Goal: Task Accomplishment & Management: Manage account settings

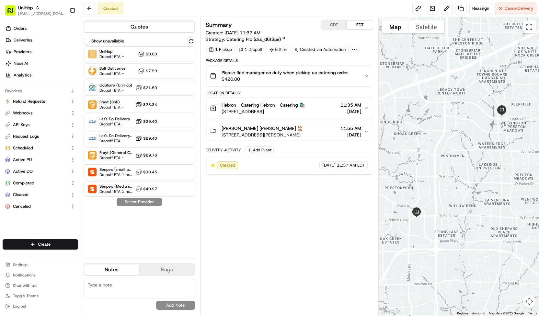
click at [268, 77] on span "$420.00" at bounding box center [284, 79] width 127 height 6
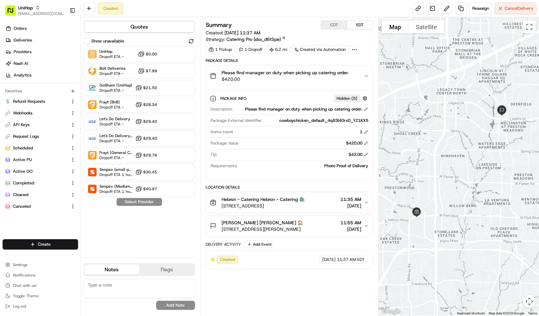
click at [268, 77] on span "$420.00" at bounding box center [284, 79] width 127 height 6
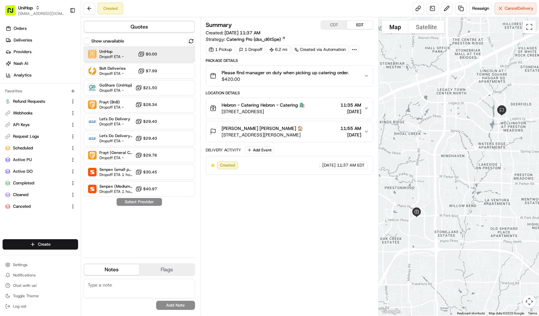
click at [169, 50] on div "UniHop Dropoff ETA - $0.00" at bounding box center [139, 54] width 111 height 16
click at [146, 205] on button "Assign Provider" at bounding box center [139, 202] width 46 height 8
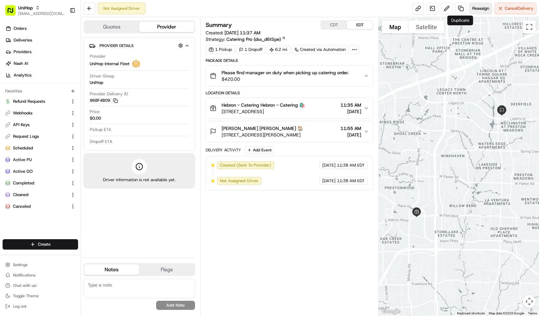
click at [470, 6] on button "Reassign" at bounding box center [480, 9] width 23 height 12
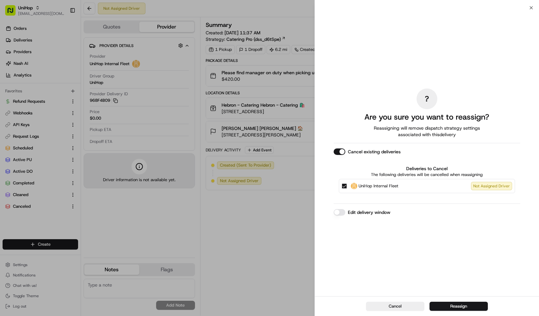
click at [372, 184] on span "UniHop Internal Fleet" at bounding box center [378, 186] width 40 height 6
click at [347, 184] on button "UniHop Internal Fleet Not Assigned Driver" at bounding box center [344, 185] width 5 height 5
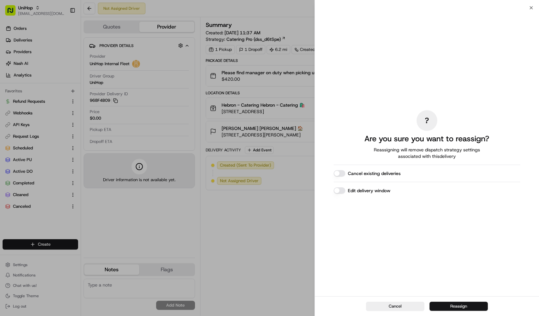
click at [453, 306] on button "Reassign" at bounding box center [458, 305] width 58 height 9
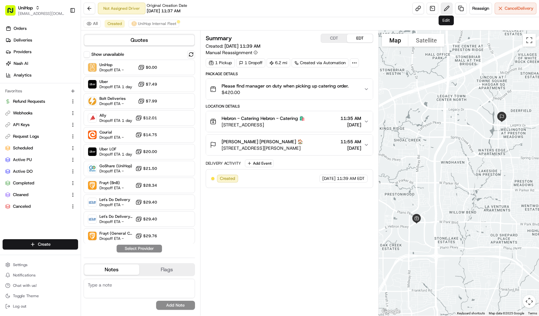
click at [441, 9] on button at bounding box center [447, 9] width 12 height 12
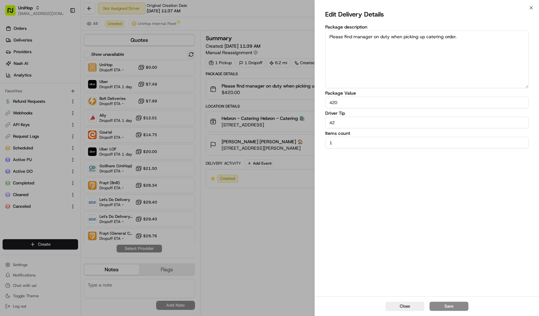
drag, startPoint x: 320, startPoint y: 121, endPoint x: 290, endPoint y: 121, distance: 30.1
click at [290, 121] on body "UniHop contact@unihop.app Toggle Sidebar Orders Deliveries Providers Nash AI An…" at bounding box center [269, 158] width 539 height 316
type input "30"
click at [449, 307] on button "Save" at bounding box center [448, 305] width 39 height 9
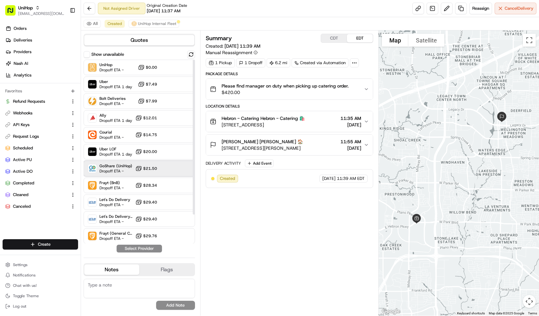
click at [179, 169] on div "GoShare (UniHop) Dropoff ETA - $21.50" at bounding box center [139, 169] width 111 height 16
click at [153, 249] on button "Assign Provider" at bounding box center [139, 248] width 46 height 8
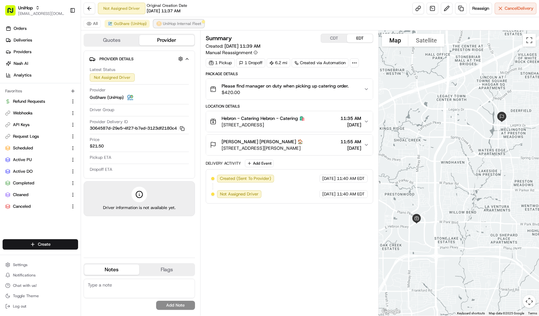
click at [196, 23] on span "UniHop Internal Fleet" at bounding box center [182, 23] width 38 height 5
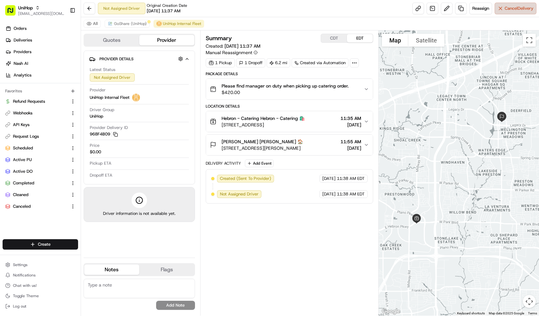
click at [519, 13] on button "Cancel Delivery" at bounding box center [515, 9] width 42 height 12
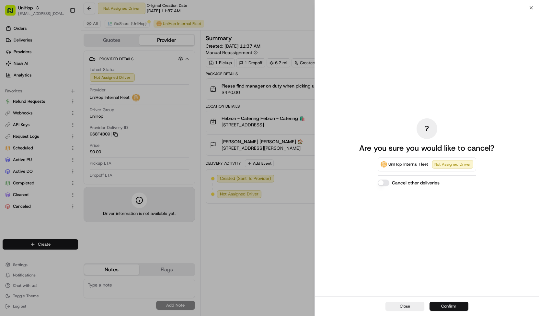
click at [445, 307] on button "Confirm" at bounding box center [448, 305] width 39 height 9
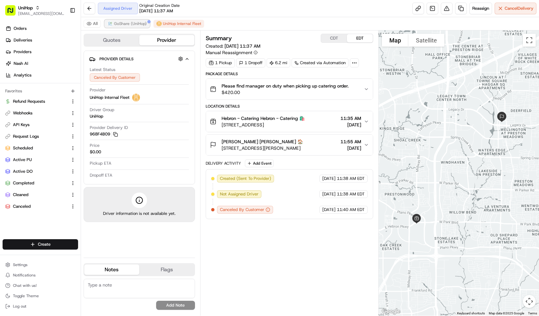
click at [138, 22] on span "GoShare (UniHop)" at bounding box center [130, 23] width 33 height 5
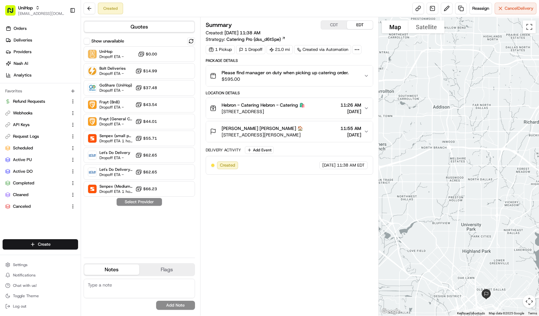
click at [241, 68] on button "Please find manager on duty when picking up catering order. $595.00" at bounding box center [289, 75] width 167 height 21
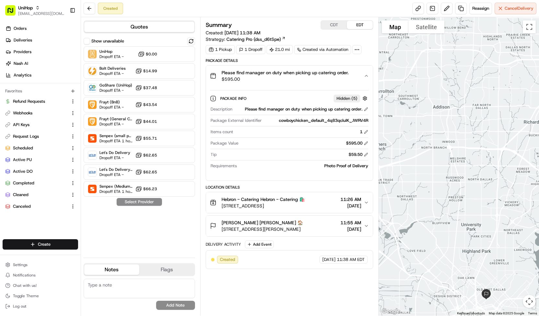
click at [241, 68] on button "Please find manager on duty when picking up catering order. $595.00" at bounding box center [289, 75] width 167 height 21
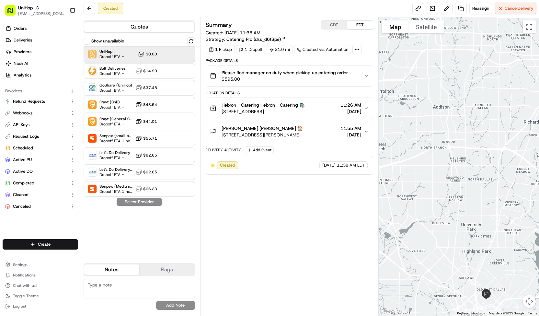
click at [173, 48] on div "UniHop Dropoff ETA - $0.00" at bounding box center [139, 54] width 111 height 16
click at [144, 200] on button "Assign Provider" at bounding box center [139, 202] width 46 height 8
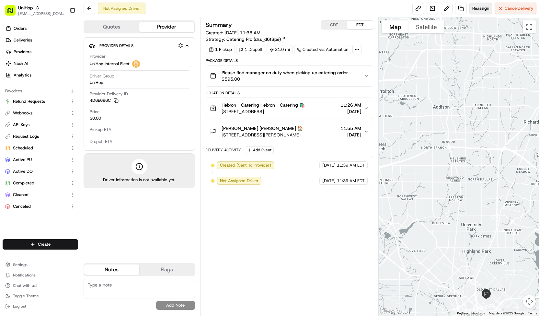
click at [476, 4] on button "Reassign" at bounding box center [480, 9] width 23 height 12
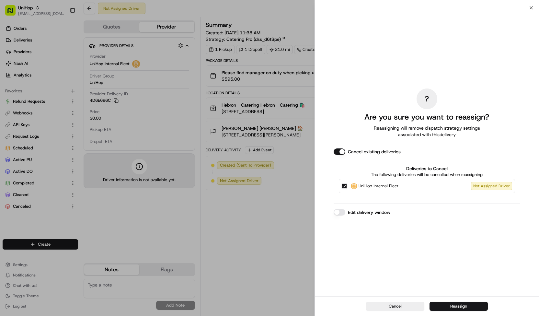
click at [425, 182] on label "UniHop Internal Fleet Not Assigned Driver" at bounding box center [431, 186] width 161 height 8
click at [347, 183] on button "UniHop Internal Fleet Not Assigned Driver" at bounding box center [344, 185] width 5 height 5
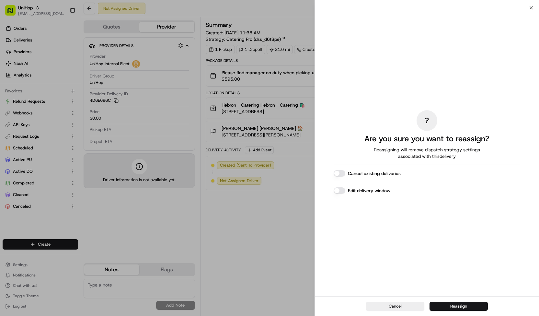
click at [434, 301] on div "Cancel Reassign" at bounding box center [427, 306] width 224 height 20
click at [434, 304] on button "Reassign" at bounding box center [458, 305] width 58 height 9
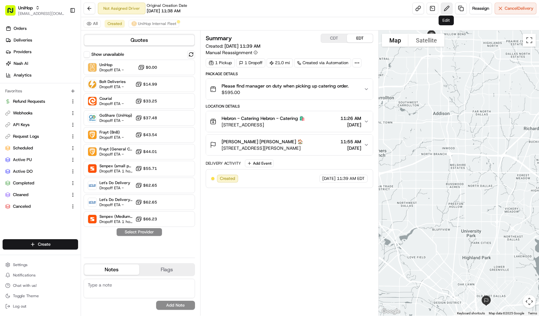
click at [447, 11] on button at bounding box center [447, 9] width 12 height 12
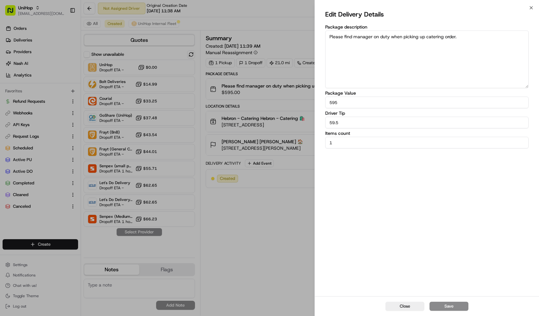
drag, startPoint x: 334, startPoint y: 124, endPoint x: 296, endPoint y: 128, distance: 38.8
click at [296, 128] on body "UniHop contact@unihop.app Toggle Sidebar Orders Deliveries Providers Nash AI An…" at bounding box center [269, 158] width 539 height 316
type input "47.5"
click at [437, 309] on button "Save" at bounding box center [448, 305] width 39 height 9
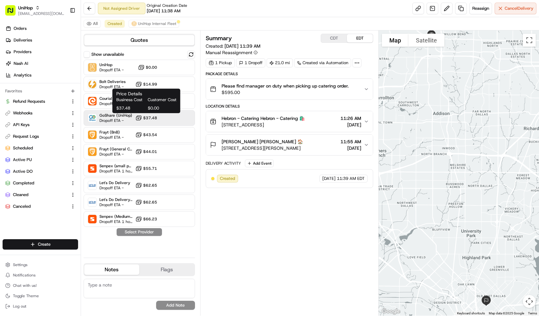
click at [135, 118] on icon at bounding box center [138, 118] width 6 height 6
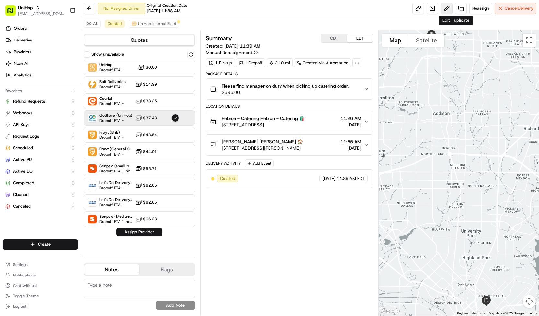
click at [448, 10] on button at bounding box center [447, 9] width 12 height 12
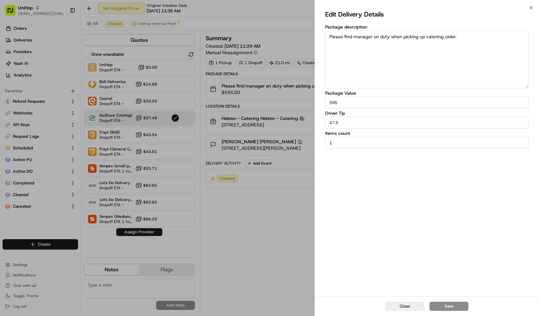
drag, startPoint x: 334, startPoint y: 124, endPoint x: 317, endPoint y: 125, distance: 16.6
click at [317, 125] on div "Edit Delivery Details Package description Please find manager on duty when pick…" at bounding box center [427, 152] width 224 height 288
type input "39.5"
click at [443, 303] on button "Save" at bounding box center [448, 305] width 39 height 9
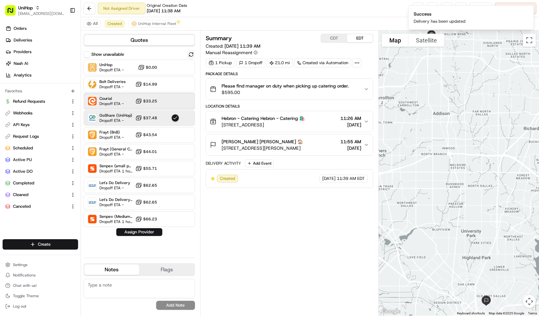
click at [177, 99] on div at bounding box center [175, 101] width 8 height 8
click at [177, 115] on div at bounding box center [175, 118] width 8 height 8
click at [149, 229] on button "Assign Provider" at bounding box center [139, 232] width 46 height 8
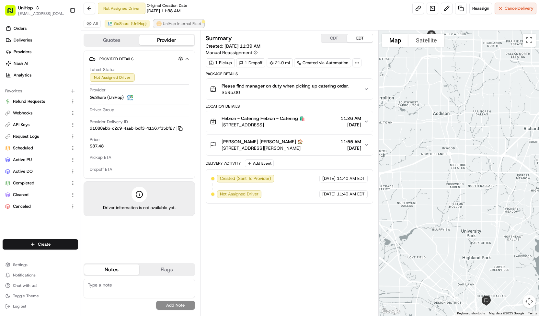
click at [178, 22] on span "UniHop Internal Fleet" at bounding box center [182, 23] width 38 height 5
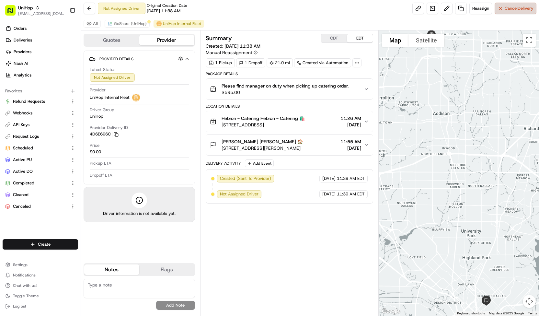
click at [504, 4] on button "Cancel Delivery" at bounding box center [515, 9] width 42 height 12
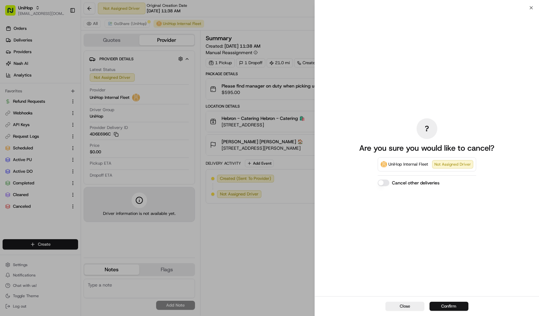
click at [452, 306] on button "Confirm" at bounding box center [448, 305] width 39 height 9
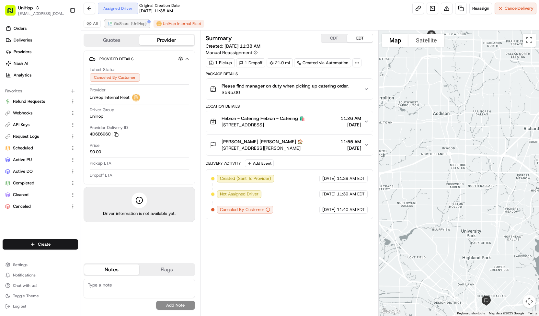
click at [142, 22] on span "GoShare (UniHop)" at bounding box center [130, 23] width 33 height 5
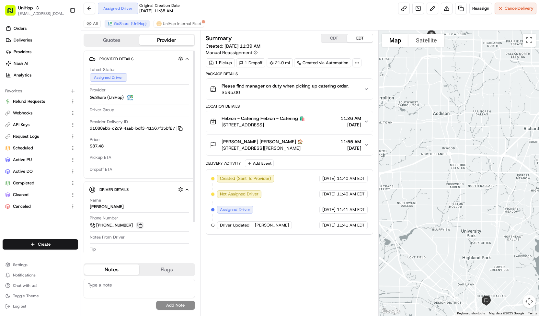
click at [141, 222] on button at bounding box center [139, 224] width 7 height 7
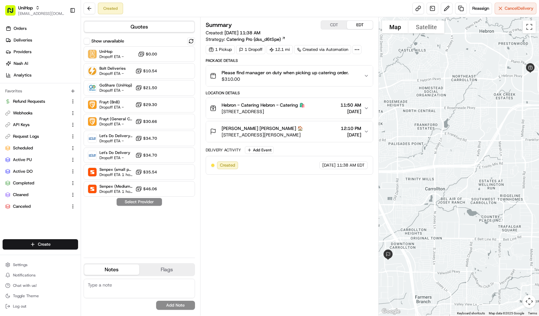
click at [234, 74] on span "Please find manager on duty when picking up catering order." at bounding box center [284, 72] width 127 height 6
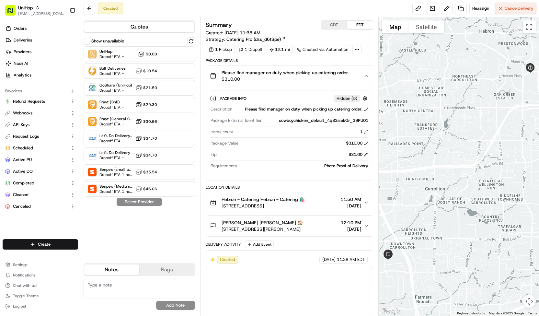
click at [234, 74] on span "Please find manager on duty when picking up catering order." at bounding box center [284, 72] width 127 height 6
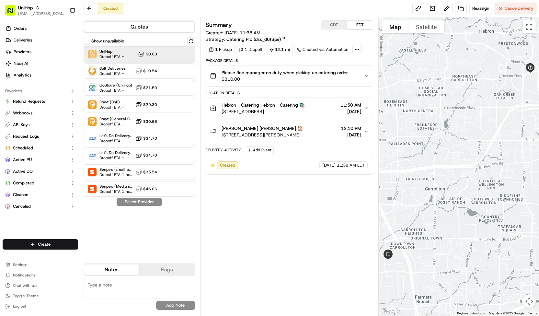
click at [181, 57] on div "UniHop Dropoff ETA - $0.00" at bounding box center [139, 54] width 111 height 16
click at [151, 202] on button "Assign Provider" at bounding box center [139, 202] width 46 height 8
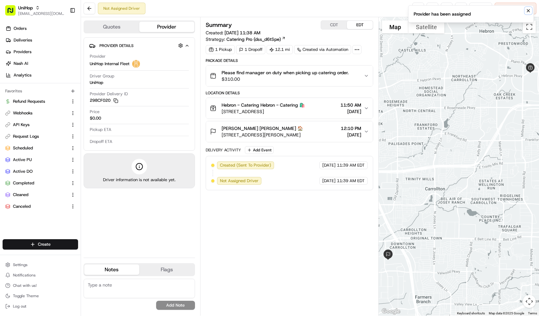
click at [524, 11] on button "Notifications (F8)" at bounding box center [528, 11] width 8 height 8
click at [484, 9] on span "Reassign" at bounding box center [480, 9] width 17 height 6
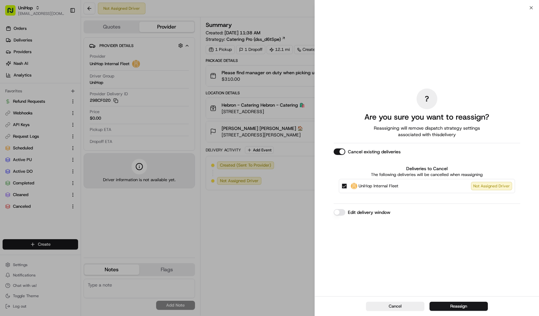
click at [386, 187] on span "UniHop Internal Fleet" at bounding box center [378, 186] width 40 height 6
click at [347, 187] on button "UniHop Internal Fleet Not Assigned Driver" at bounding box center [344, 185] width 5 height 5
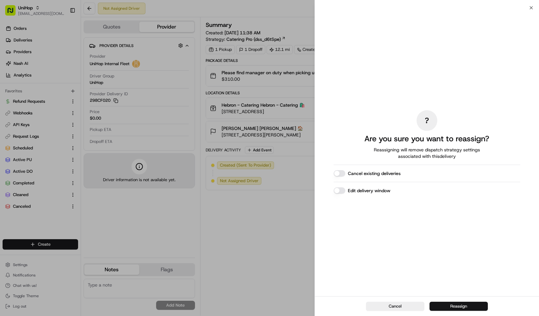
click at [438, 305] on button "Reassign" at bounding box center [458, 305] width 58 height 9
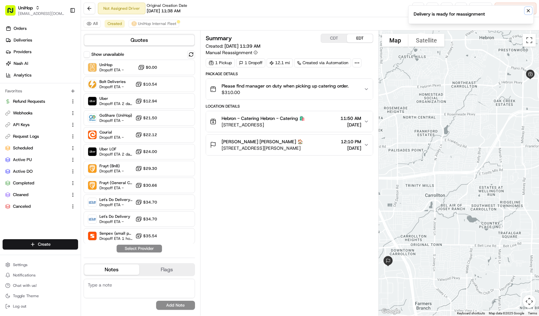
click at [526, 12] on icon "Notifications (F8)" at bounding box center [527, 10] width 5 height 5
click at [445, 10] on button at bounding box center [447, 9] width 12 height 12
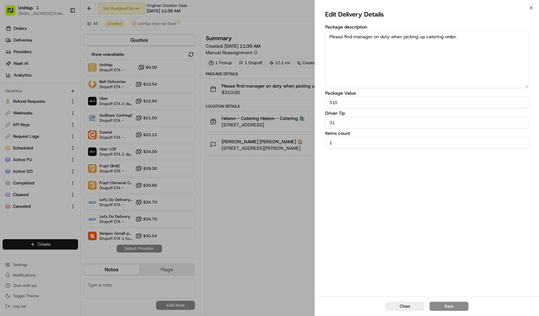
drag, startPoint x: 340, startPoint y: 122, endPoint x: 320, endPoint y: 124, distance: 20.2
click at [320, 124] on div "Edit Delivery Details Package description Please find manager on duty when pick…" at bounding box center [427, 152] width 224 height 288
type input "20"
click at [444, 307] on button "Save" at bounding box center [448, 305] width 39 height 9
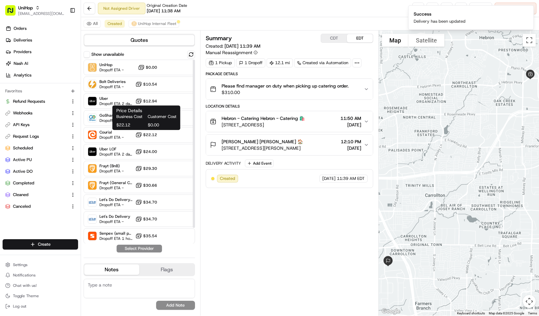
click at [148, 121] on div "Business Cost Customer Cost $22.12 $0.00" at bounding box center [146, 121] width 60 height 14
click at [112, 118] on span "Dropoff ETA -" at bounding box center [115, 120] width 33 height 5
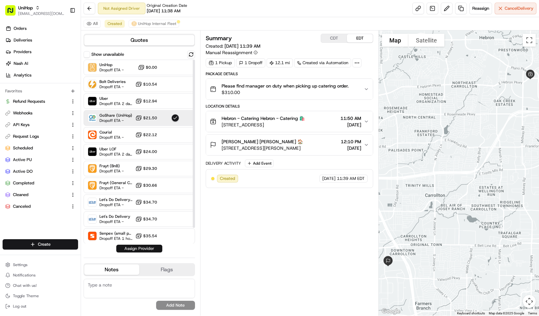
click at [148, 249] on button "Assign Provider" at bounding box center [139, 248] width 46 height 8
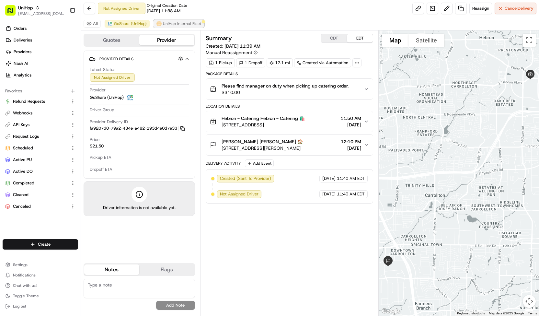
click at [176, 25] on span "UniHop Internal Fleet" at bounding box center [182, 23] width 38 height 5
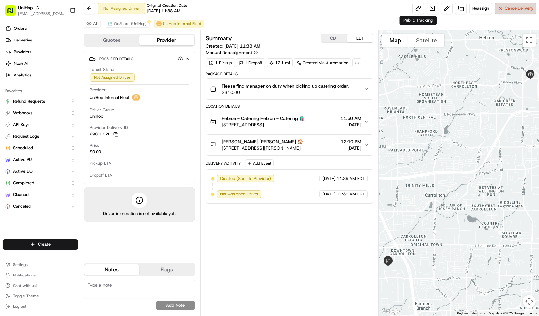
click at [502, 8] on button "Cancel Delivery" at bounding box center [515, 9] width 42 height 12
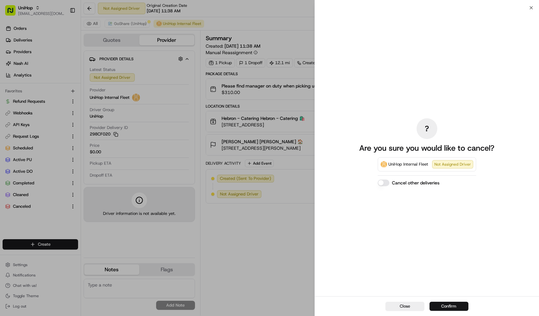
click at [445, 304] on button "Confirm" at bounding box center [448, 305] width 39 height 9
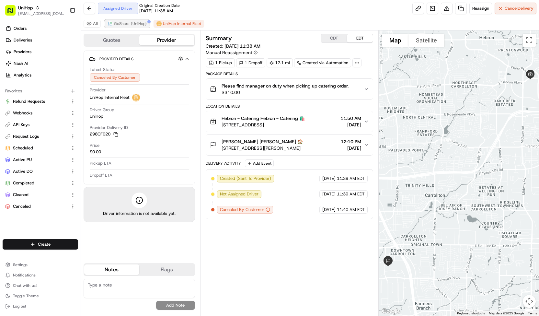
click at [129, 26] on span "GoShare (UniHop)" at bounding box center [130, 23] width 33 height 5
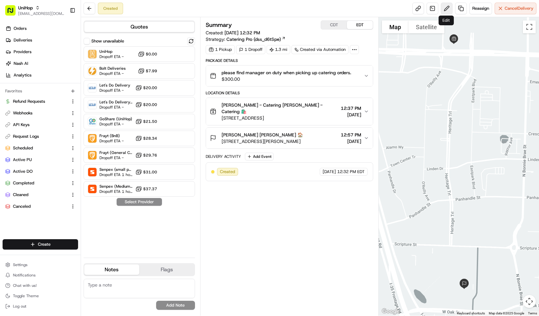
click at [447, 9] on button at bounding box center [447, 9] width 12 height 12
click at [182, 107] on div "Let's Do Delivery (UniHop) Dropoff ETA - $20.00" at bounding box center [139, 105] width 111 height 16
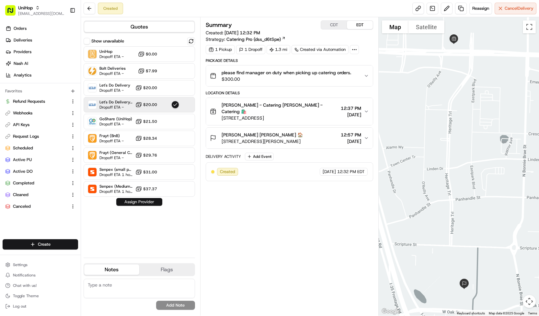
click at [146, 202] on button "Assign Provider" at bounding box center [139, 202] width 46 height 8
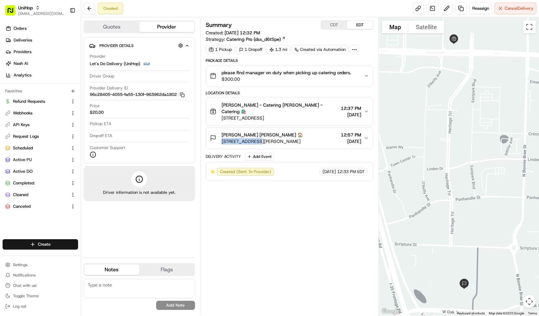
drag, startPoint x: 220, startPoint y: 133, endPoint x: 256, endPoint y: 137, distance: 36.8
click at [256, 137] on div "Kristen Kristen 🏠 209 N Bonnie Brae St, Denton, TX 76201, USA" at bounding box center [256, 137] width 93 height 13
copy span "209 N Bonnie Br"
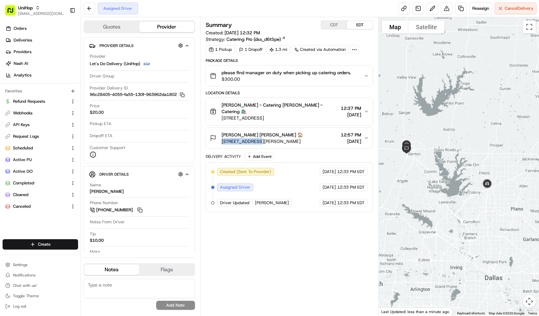
drag, startPoint x: 419, startPoint y: 148, endPoint x: 453, endPoint y: 178, distance: 45.4
click at [453, 178] on div at bounding box center [458, 166] width 160 height 298
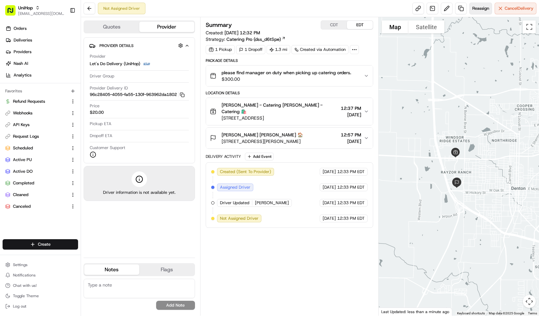
click at [475, 6] on span "Reassign" at bounding box center [480, 9] width 17 height 6
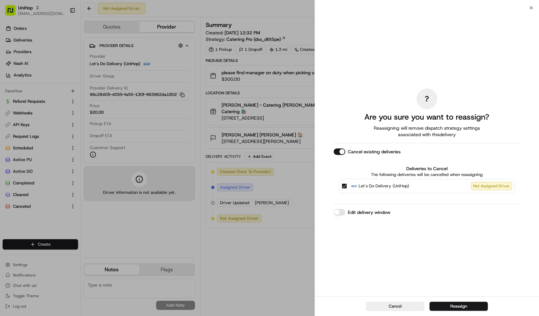
click at [372, 184] on span "Let's Do Delivery (UniHop)" at bounding box center [383, 186] width 51 height 6
click at [347, 184] on button "Let's Do Delivery (UniHop) Not Assigned Driver" at bounding box center [344, 185] width 5 height 5
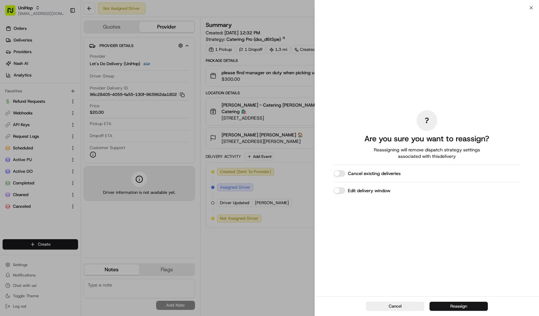
click at [442, 304] on button "Reassign" at bounding box center [458, 305] width 58 height 9
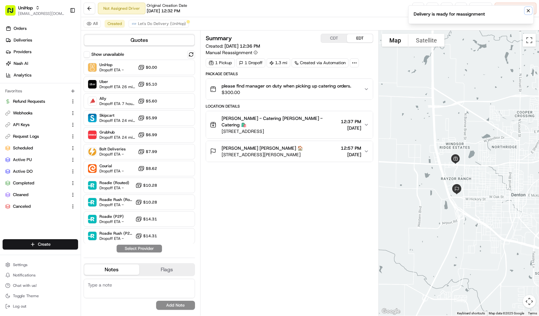
click at [528, 11] on icon "Notifications (F8)" at bounding box center [527, 10] width 5 height 5
click at [449, 9] on button at bounding box center [447, 9] width 12 height 12
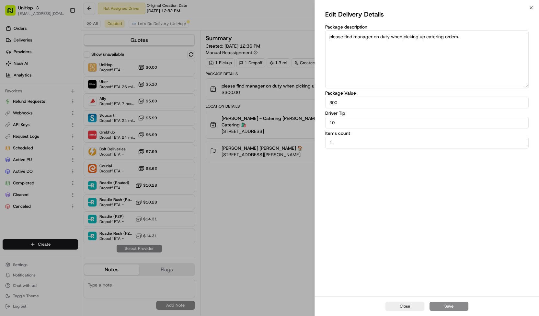
click at [329, 40] on textarea "please find manager on duty when picking up catering orders." at bounding box center [426, 59] width 203 height 58
type textarea "ASAP ORDER please find manager on duty when picking up catering orders."
click at [459, 308] on button "Save" at bounding box center [448, 305] width 39 height 9
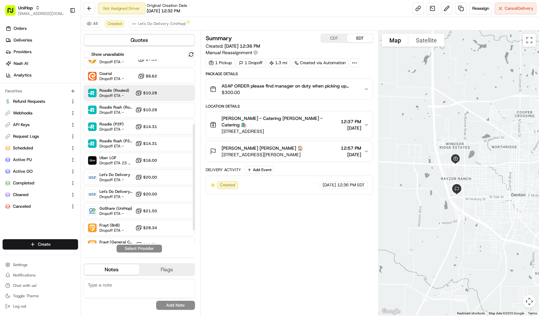
scroll to position [113, 0]
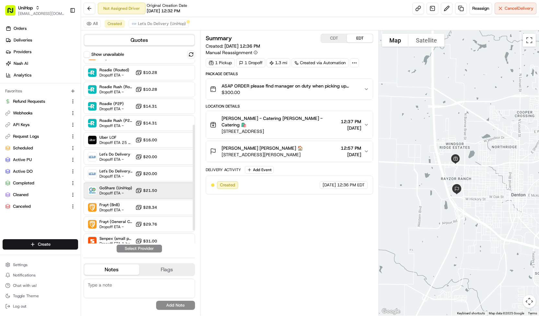
click at [111, 187] on span "GoShare (UniHop)" at bounding box center [115, 187] width 33 height 5
click at [132, 251] on button "Assign Provider" at bounding box center [139, 248] width 46 height 8
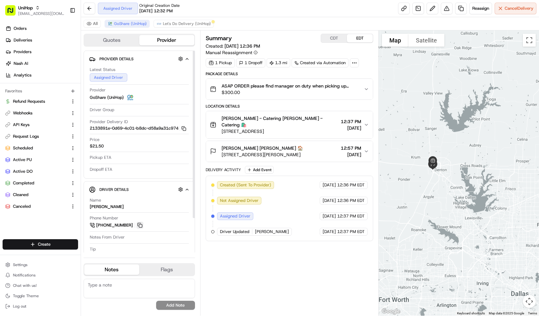
click at [141, 229] on button at bounding box center [139, 224] width 7 height 7
click at [188, 22] on span "Let's Do Delivery (UniHop)" at bounding box center [187, 23] width 48 height 5
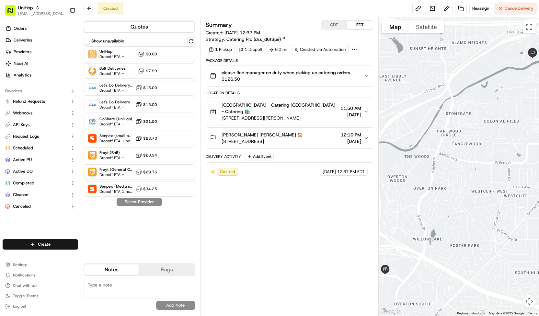
click at [257, 77] on span "$126.50" at bounding box center [285, 79] width 129 height 6
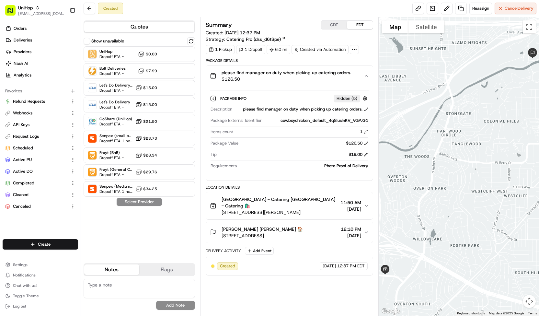
click at [257, 77] on span "$126.50" at bounding box center [285, 79] width 129 height 6
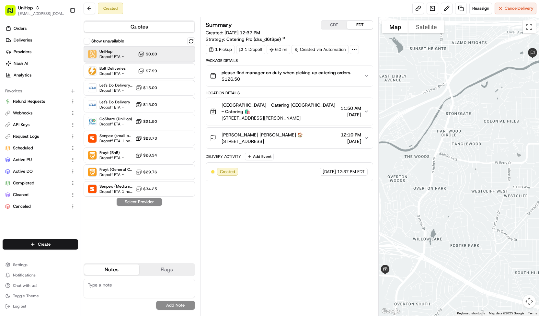
click at [167, 48] on div "UniHop Dropoff ETA - $0.00" at bounding box center [139, 54] width 111 height 16
click at [151, 199] on button "Assign Provider" at bounding box center [139, 202] width 46 height 8
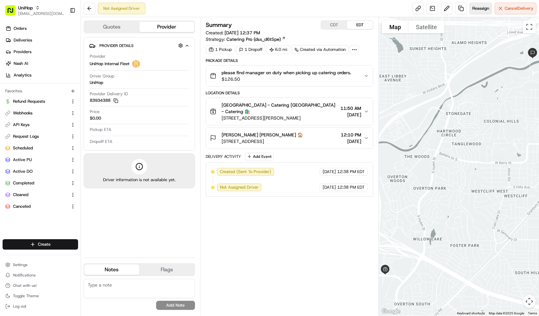
click at [477, 6] on span "Reassign" at bounding box center [480, 9] width 17 height 6
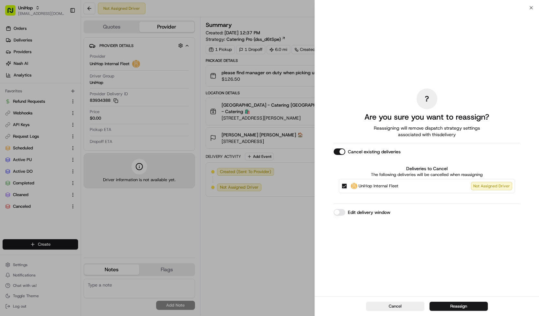
click at [385, 183] on span "UniHop Internal Fleet" at bounding box center [378, 186] width 40 height 6
click at [347, 183] on button "UniHop Internal Fleet Not Assigned Driver" at bounding box center [344, 185] width 5 height 5
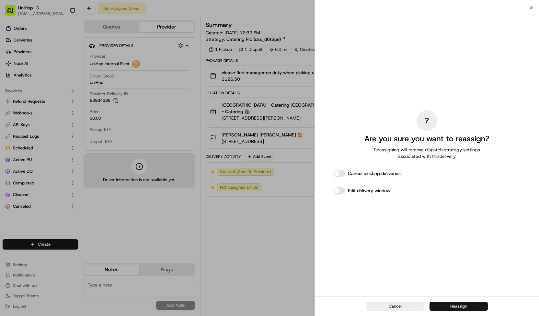
click at [435, 307] on button "Reassign" at bounding box center [458, 305] width 58 height 9
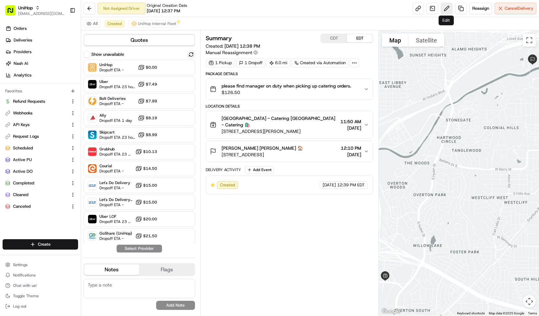
click at [445, 10] on button at bounding box center [447, 9] width 12 height 12
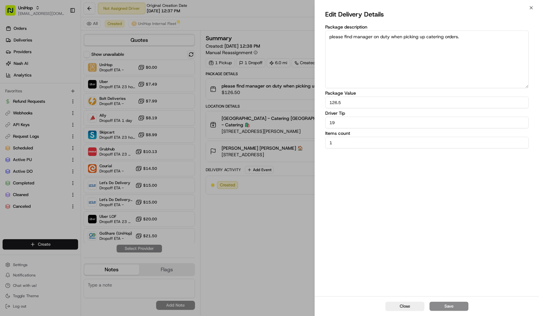
click at [338, 119] on input "19" at bounding box center [426, 123] width 203 height 12
type input "15"
click at [451, 305] on button "Save" at bounding box center [448, 305] width 39 height 9
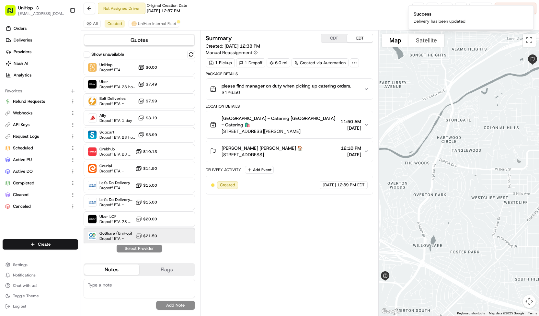
click at [110, 239] on span "Dropoff ETA -" at bounding box center [115, 238] width 33 height 5
click at [127, 249] on button "Assign Provider" at bounding box center [139, 248] width 46 height 8
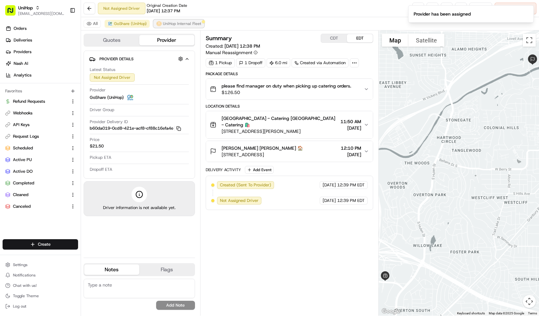
click at [165, 25] on span "UniHop Internal Fleet" at bounding box center [182, 23] width 38 height 5
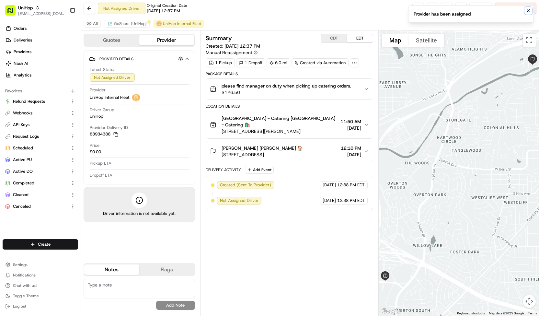
click at [528, 10] on icon "Notifications (F8)" at bounding box center [528, 10] width 3 height 3
click at [528, 10] on span "Cancel Delivery" at bounding box center [518, 9] width 29 height 6
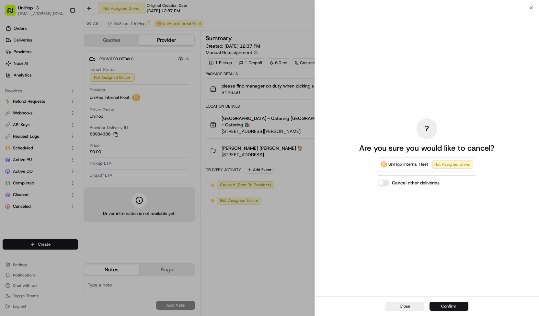
click at [446, 305] on button "Confirm" at bounding box center [448, 305] width 39 height 9
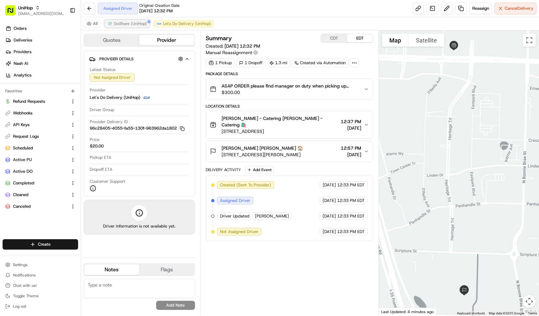
click at [132, 22] on span "GoShare (UniHop)" at bounding box center [130, 23] width 33 height 5
click at [134, 24] on span "GoShare (UniHop)" at bounding box center [130, 23] width 33 height 5
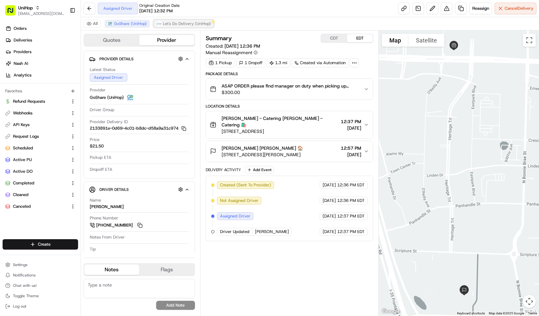
click at [196, 24] on span "Let's Do Delivery (UniHop)" at bounding box center [187, 23] width 48 height 5
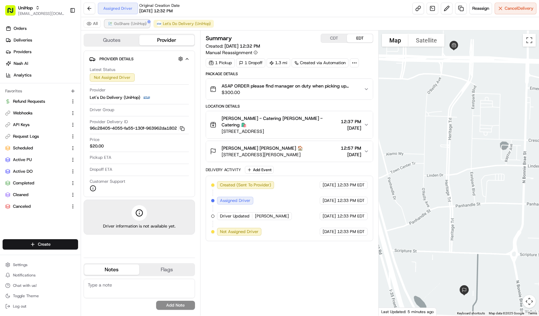
click at [121, 21] on span "GoShare (UniHop)" at bounding box center [130, 23] width 33 height 5
click at [132, 26] on span "GoShare (UniHop)" at bounding box center [130, 23] width 33 height 5
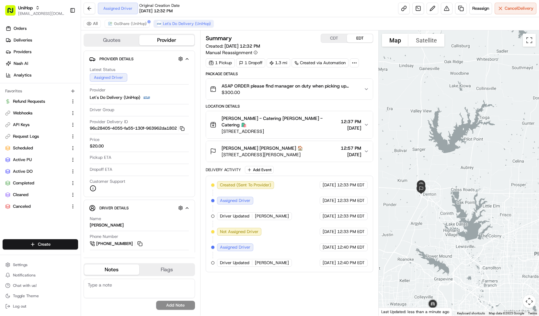
drag, startPoint x: 517, startPoint y: 238, endPoint x: 393, endPoint y: 178, distance: 138.3
click at [393, 178] on div at bounding box center [458, 172] width 160 height 285
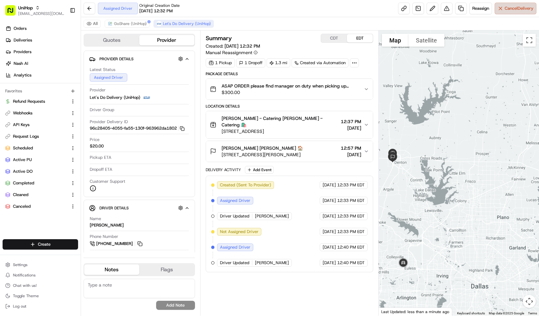
click at [506, 11] on span "Cancel Delivery" at bounding box center [518, 9] width 29 height 6
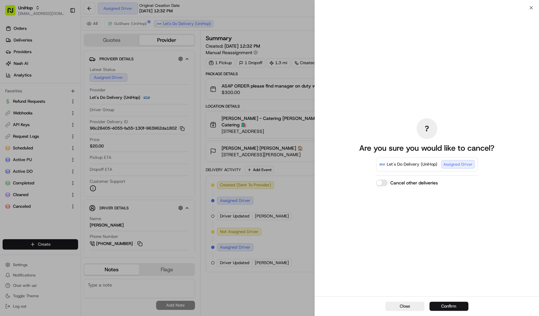
click at [443, 306] on button "Confirm" at bounding box center [448, 305] width 39 height 9
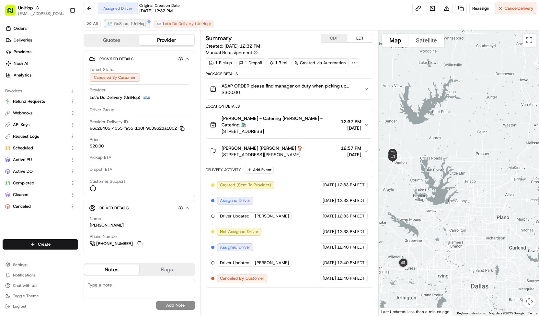
click at [119, 22] on span "GoShare (UniHop)" at bounding box center [130, 23] width 33 height 5
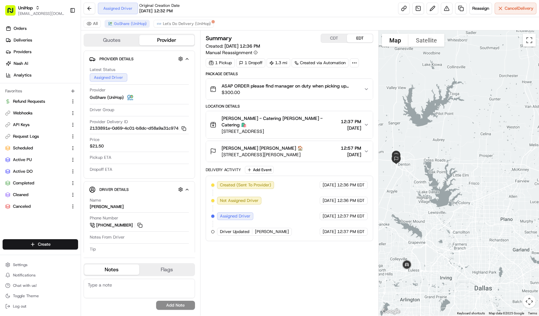
drag, startPoint x: 407, startPoint y: 144, endPoint x: 422, endPoint y: 152, distance: 17.1
click at [422, 152] on div at bounding box center [458, 172] width 160 height 285
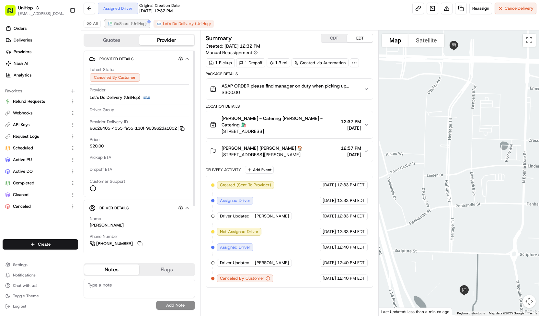
click at [129, 25] on span "GoShare (UniHop)" at bounding box center [130, 23] width 33 height 5
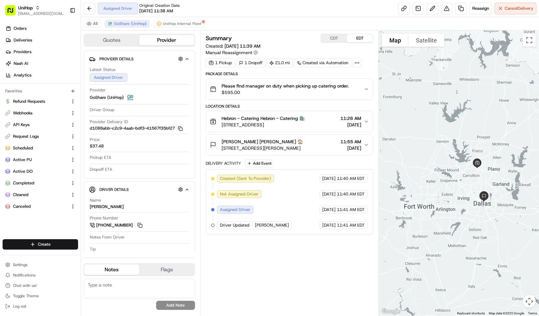
click at [287, 85] on span "Please find manager on duty when picking up catering order." at bounding box center [284, 86] width 127 height 6
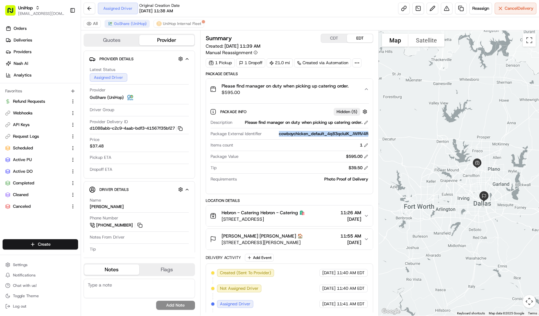
drag, startPoint x: 277, startPoint y: 132, endPoint x: 371, endPoint y: 133, distance: 93.9
click at [371, 133] on div "Package Info Hidden ( 5 ) Description Please find manager on duty when picking …" at bounding box center [289, 143] width 167 height 89
copy div "cowboychicken_default_4q83qcluIK_JWRV4R"
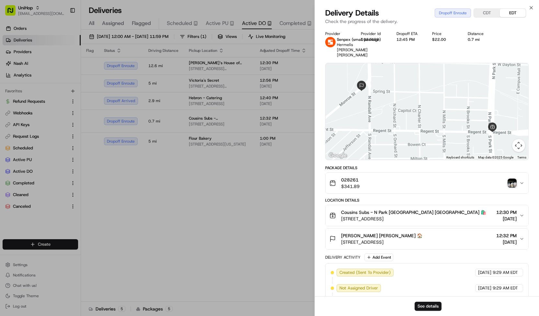
scroll to position [68, 0]
click at [514, 179] on img "button" at bounding box center [511, 182] width 9 height 9
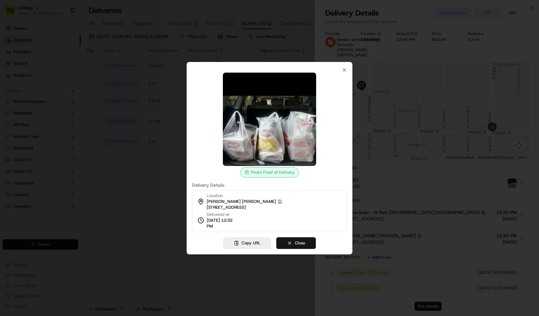
click at [294, 239] on button "Close" at bounding box center [295, 243] width 39 height 12
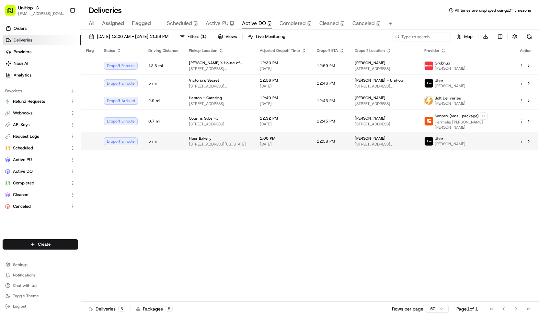
click at [269, 142] on td "1:00 PM [DATE]" at bounding box center [282, 140] width 57 height 17
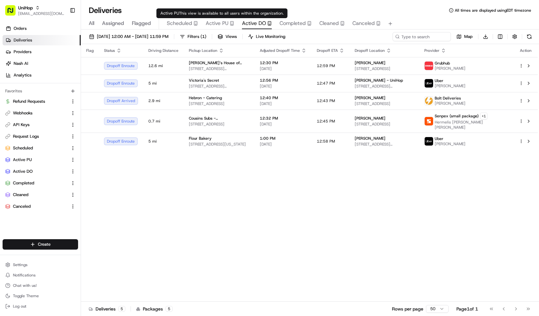
click at [219, 26] on span "Active PU" at bounding box center [217, 23] width 23 height 8
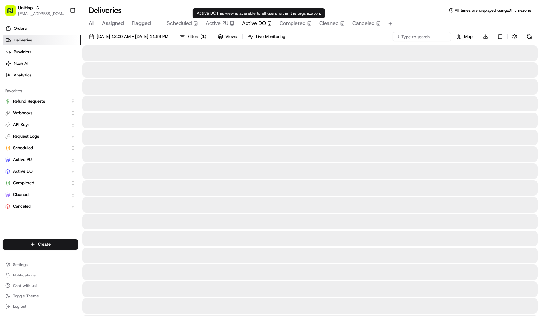
click at [253, 22] on span "Active DO" at bounding box center [254, 23] width 24 height 8
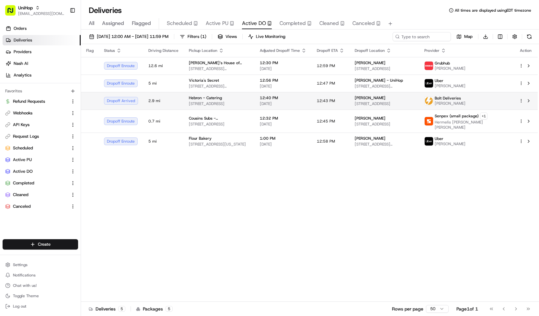
click at [346, 103] on td "12:43 PM" at bounding box center [330, 100] width 38 height 17
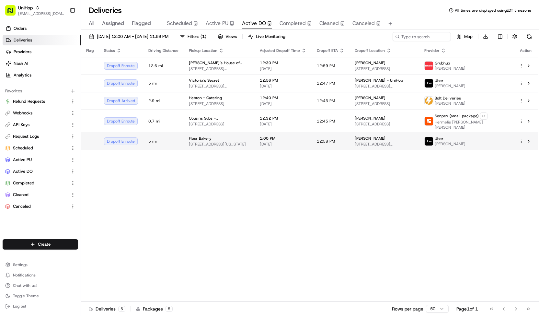
click at [249, 140] on div "Flour Bakery" at bounding box center [219, 138] width 61 height 5
